Goal: Information Seeking & Learning: Check status

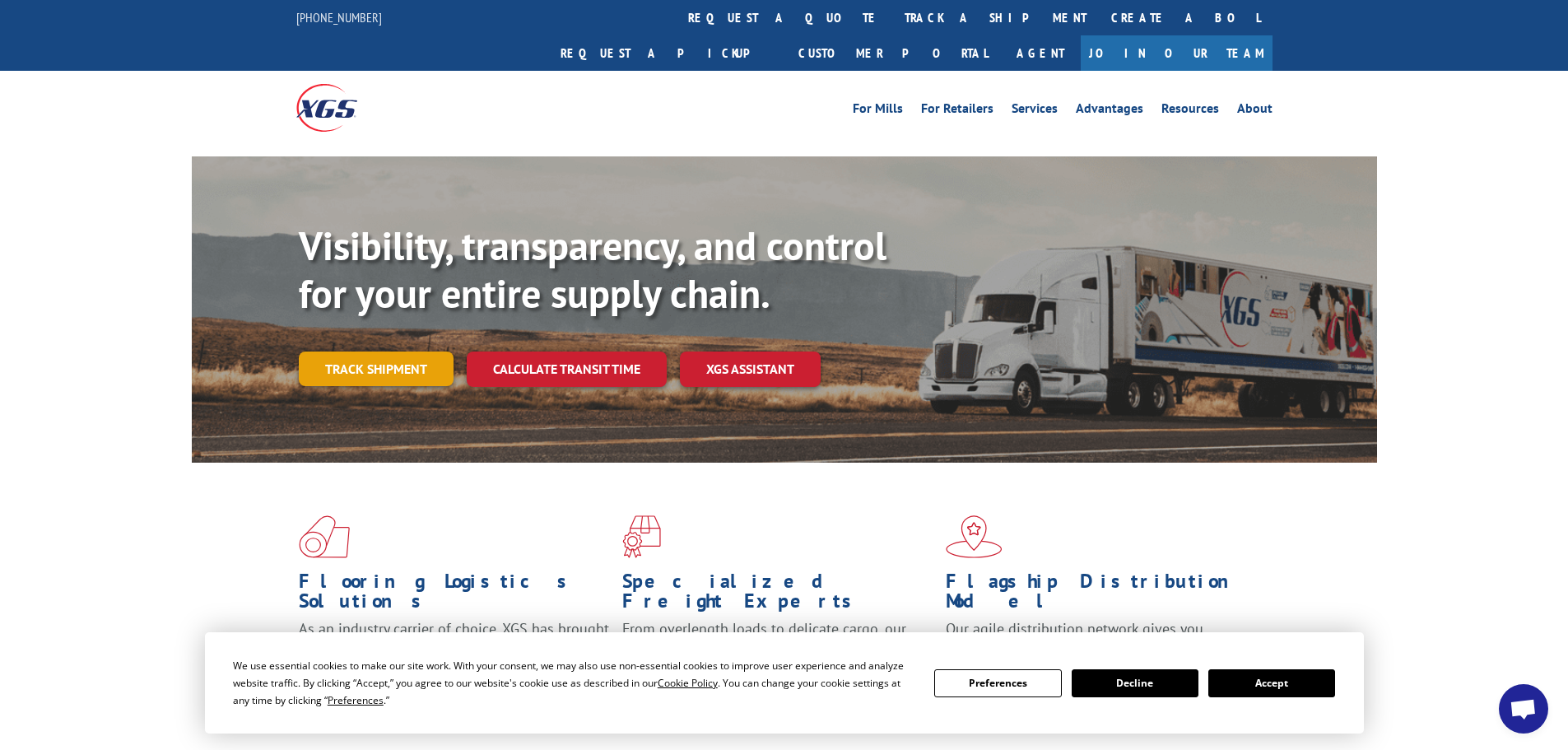
click at [414, 351] on link "Track shipment" at bounding box center [376, 369] width 155 height 35
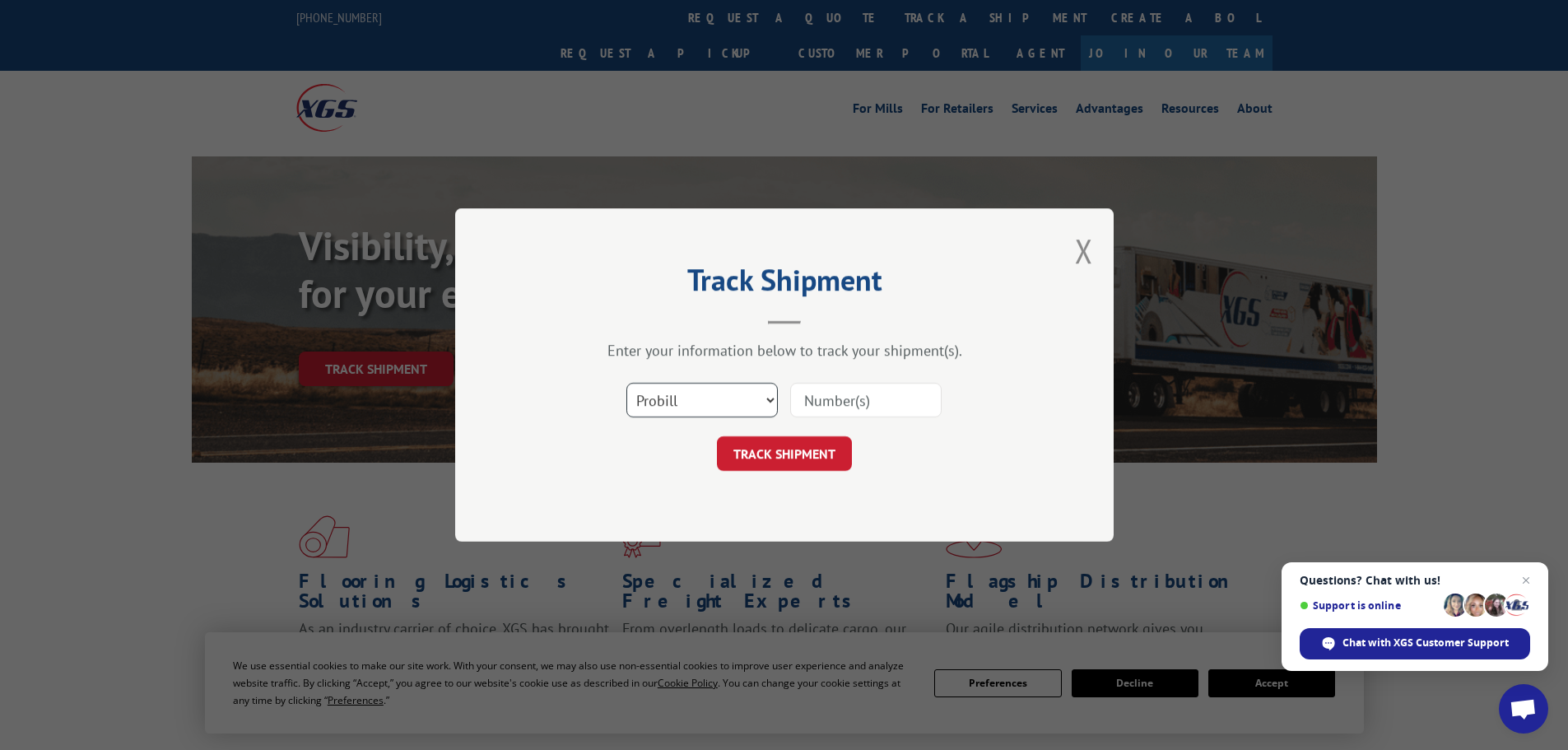
click at [759, 398] on select "Select category... Probill BOL PO" at bounding box center [701, 400] width 151 height 35
click at [771, 401] on select "Select category... Probill BOL PO" at bounding box center [701, 400] width 151 height 35
select select "po"
click at [626, 382] on select "Select category... Probill BOL PO" at bounding box center [701, 400] width 151 height 35
click at [833, 409] on input at bounding box center [866, 400] width 151 height 35
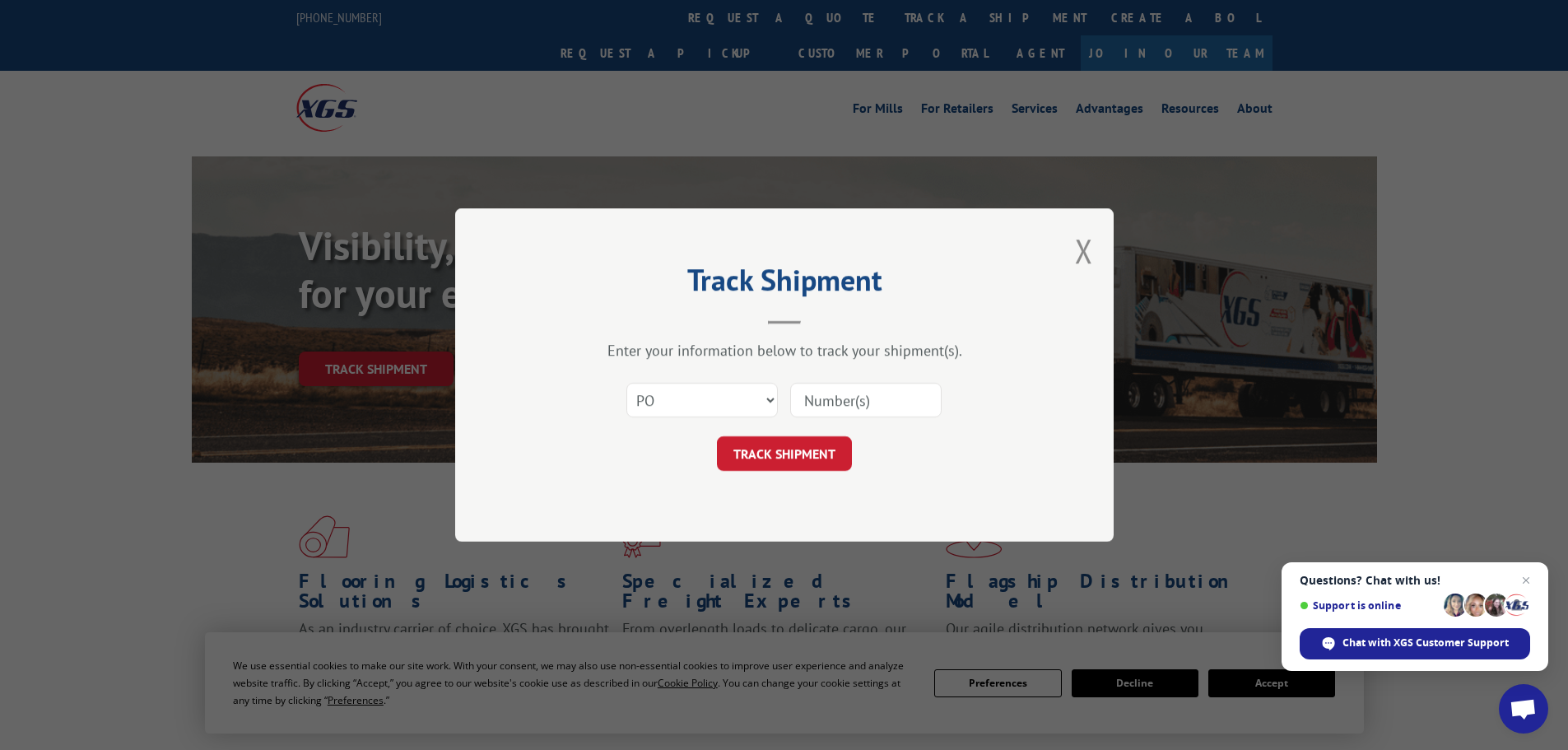
paste input "Here is the tracking for the doorTracking—Xpress Global #15472232."
drag, startPoint x: 862, startPoint y: 403, endPoint x: 609, endPoint y: 430, distance: 254.4
click at [609, 430] on form "Select category... Probill BOL PO Here is the tracking for the doorTracking—Xpr…" at bounding box center [784, 422] width 494 height 98
type input "15472232."
click at [773, 444] on button "TRACK SHIPMENT" at bounding box center [784, 454] width 135 height 35
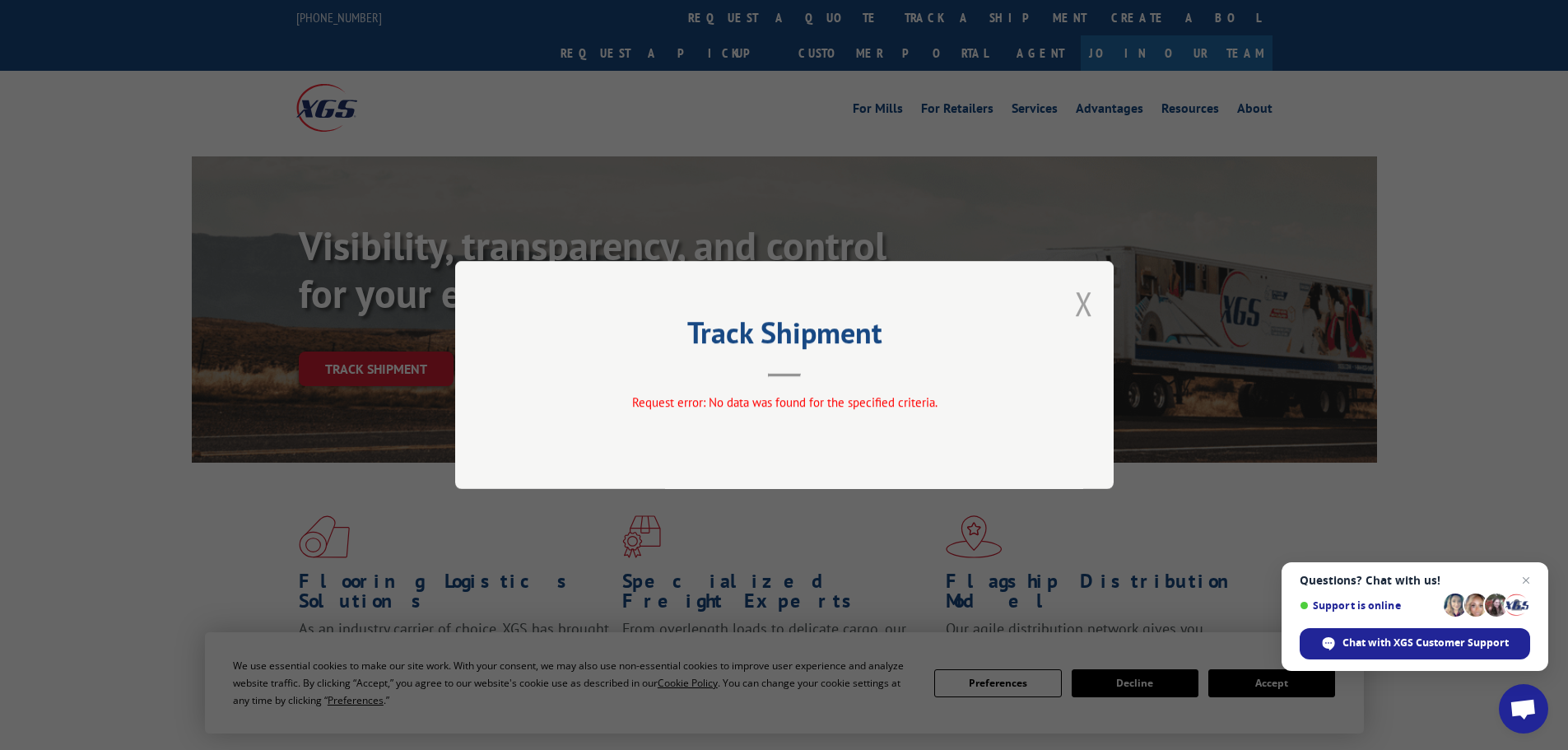
click at [1091, 301] on button "Close modal" at bounding box center [1084, 303] width 18 height 44
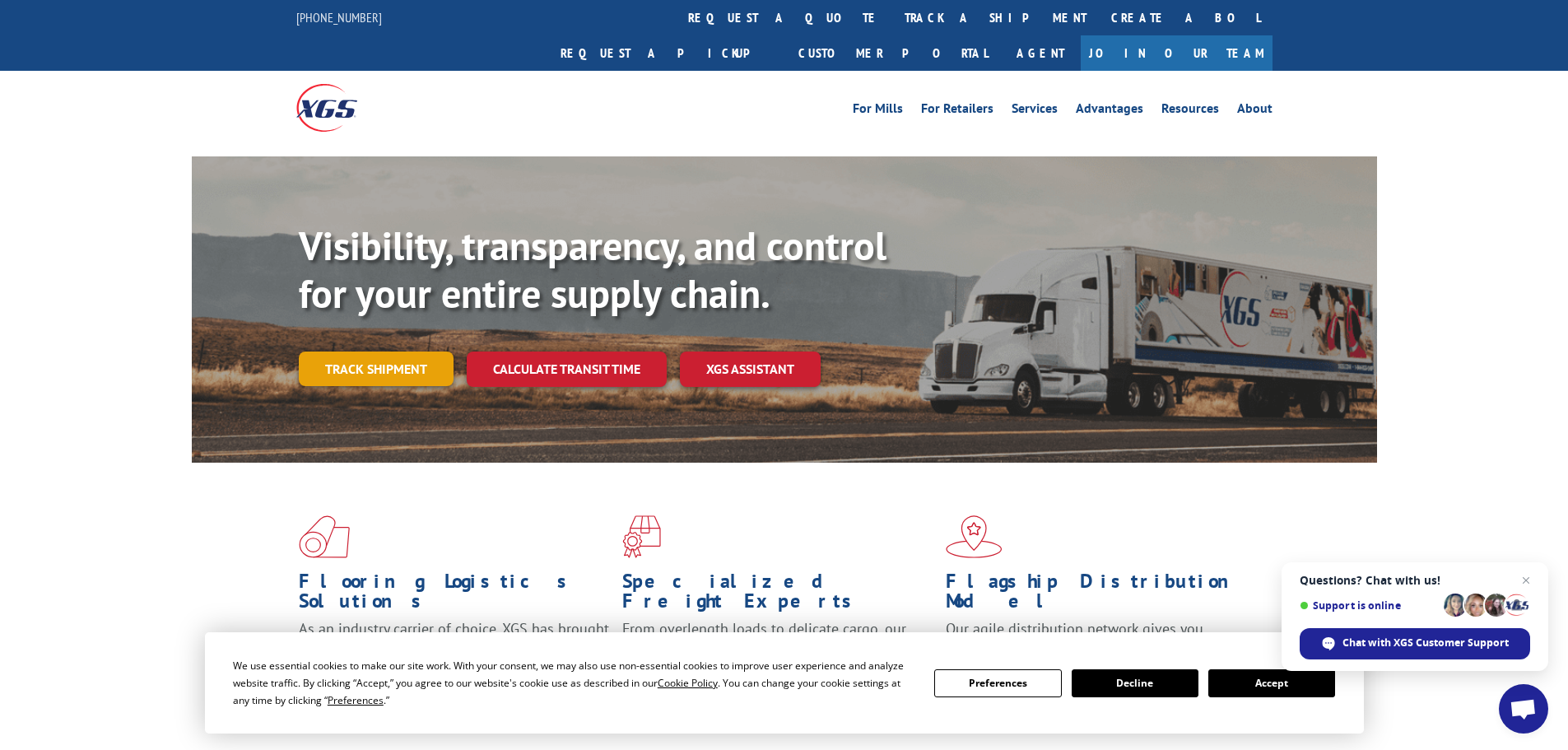
click at [412, 351] on link "Track shipment" at bounding box center [376, 369] width 155 height 35
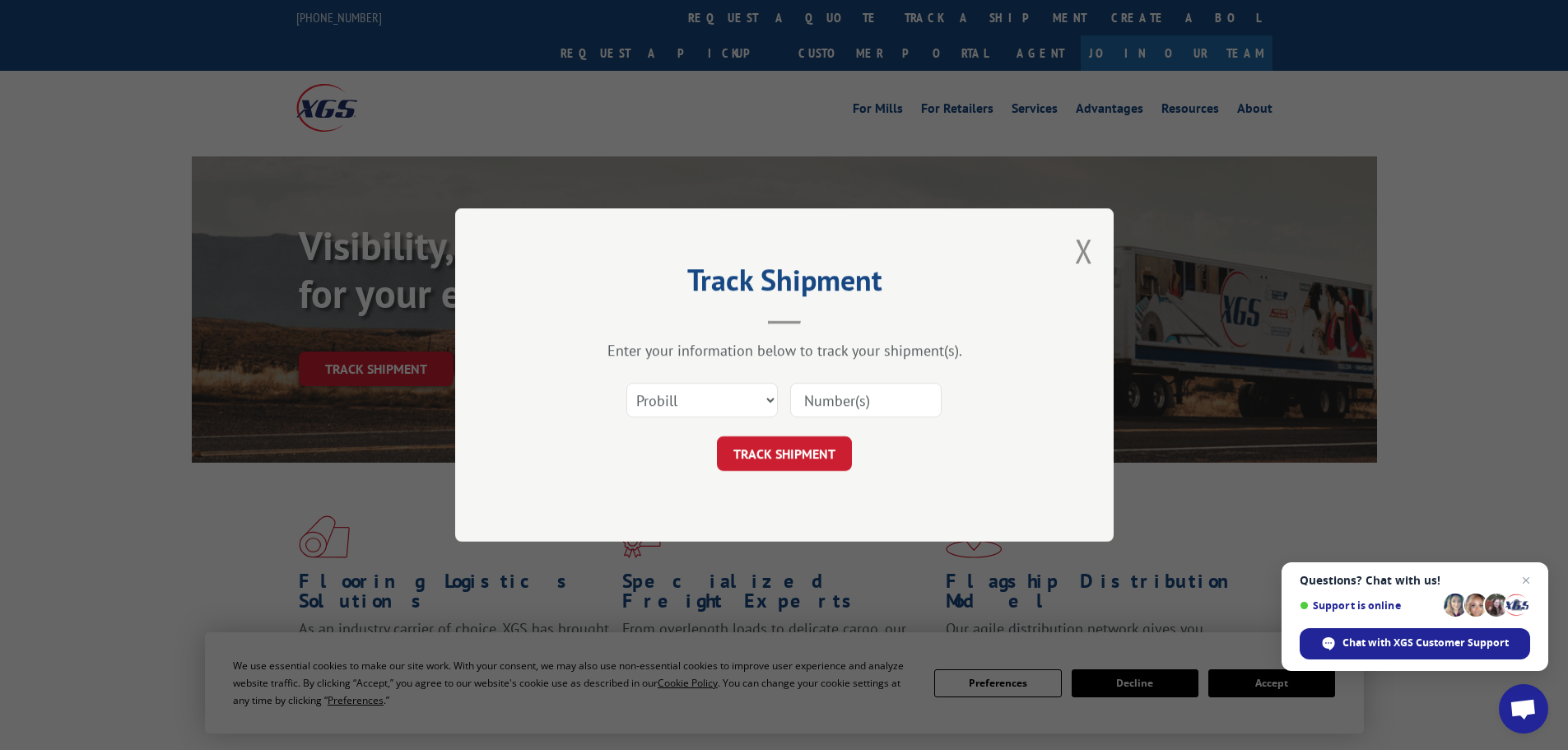
click at [856, 391] on input at bounding box center [866, 400] width 151 height 35
paste input "15472232."
type input "15472232"
click at [815, 455] on button "TRACK SHIPMENT" at bounding box center [784, 454] width 135 height 35
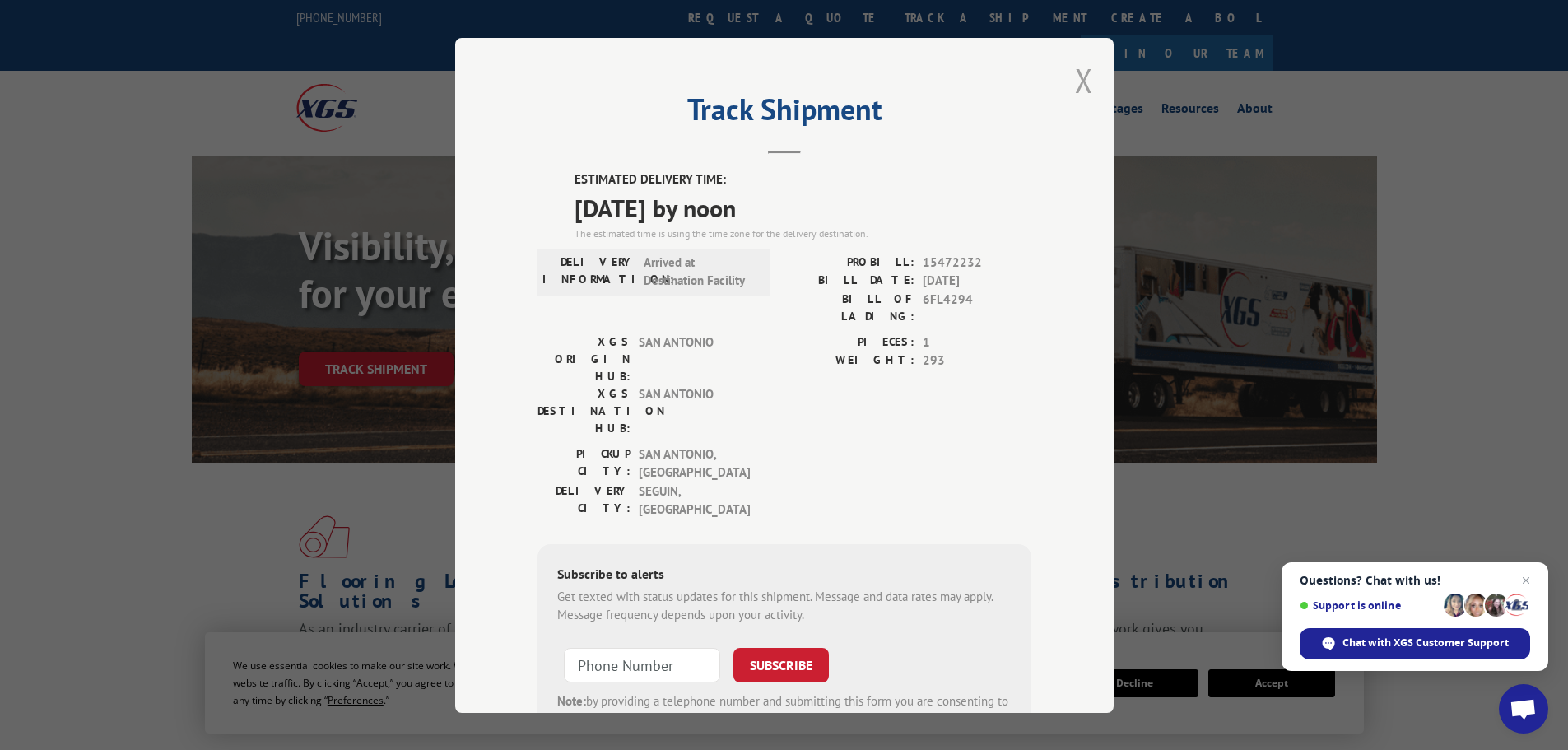
click at [1075, 78] on button "Close modal" at bounding box center [1084, 81] width 18 height 44
